Goal: Information Seeking & Learning: Learn about a topic

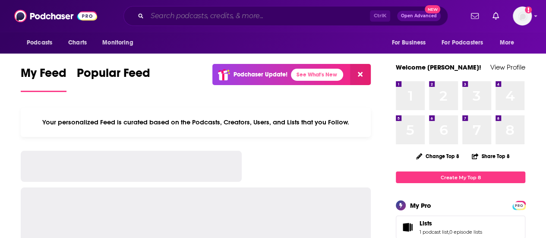
click at [156, 14] on input "Search podcasts, credits, & more..." at bounding box center [258, 16] width 223 height 14
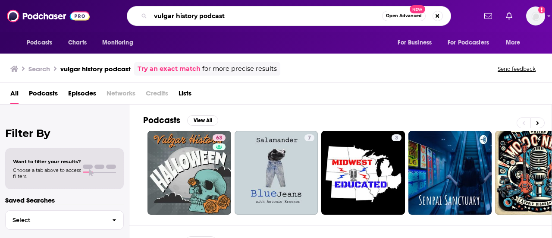
drag, startPoint x: 231, startPoint y: 14, endPoint x: 218, endPoint y: 21, distance: 14.7
click at [205, 16] on input "vulgar history podcast" at bounding box center [267, 16] width 232 height 14
type input "vulgar history"
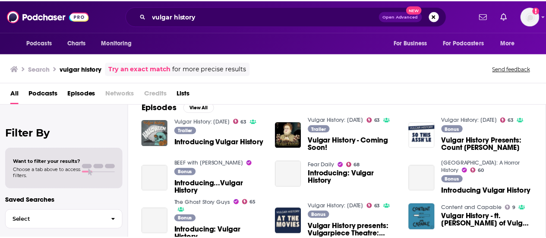
scroll to position [216, 0]
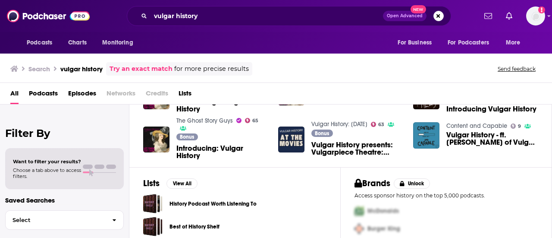
click at [217, 145] on span "Introducing: Vulgar History" at bounding box center [223, 152] width 92 height 15
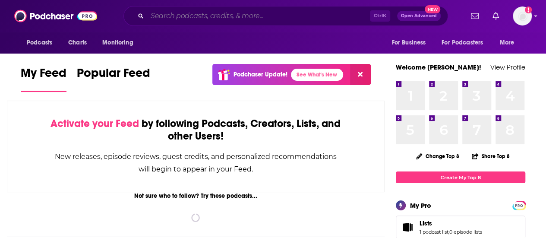
click at [219, 10] on input "Search podcasts, credits, & more..." at bounding box center [258, 16] width 223 height 14
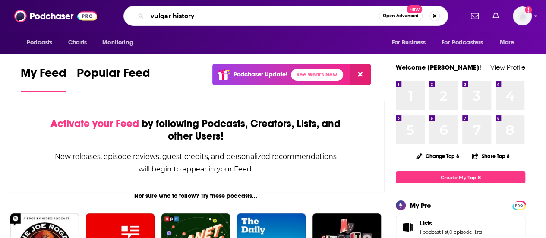
type input "vulgar history"
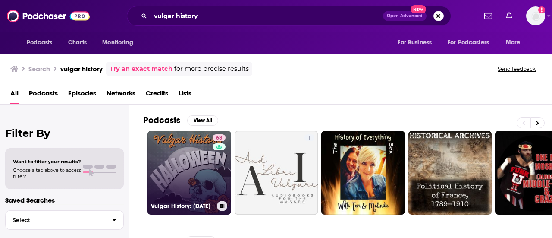
click at [205, 158] on link "63 Vulgar History: [DATE]" at bounding box center [190, 173] width 84 height 84
